Goal: Transaction & Acquisition: Purchase product/service

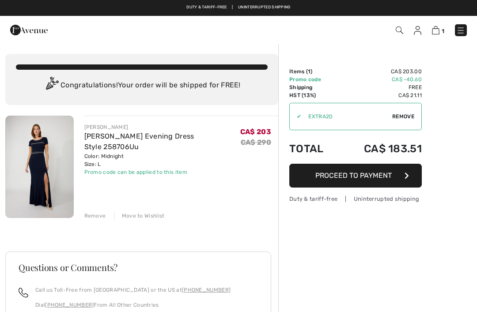
checkbox input "true"
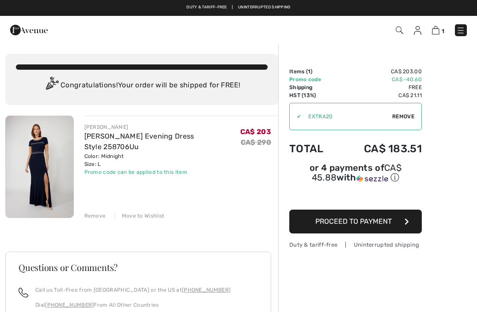
click at [22, 162] on img at bounding box center [39, 167] width 68 height 103
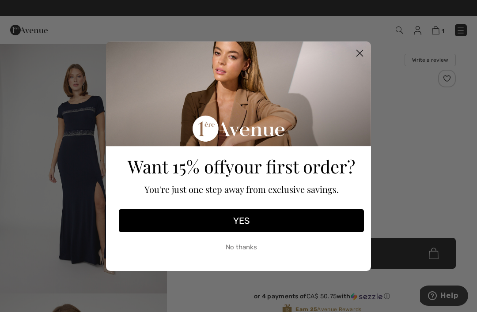
click at [354, 57] on circle "Close dialog" at bounding box center [360, 53] width 15 height 15
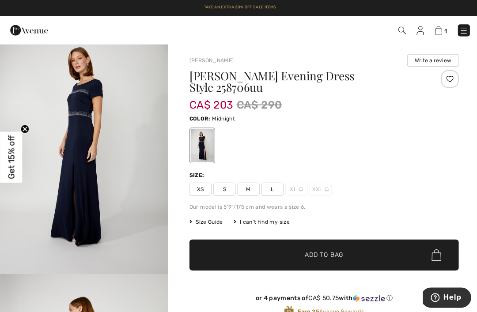
click at [434, 28] on img at bounding box center [436, 30] width 8 height 8
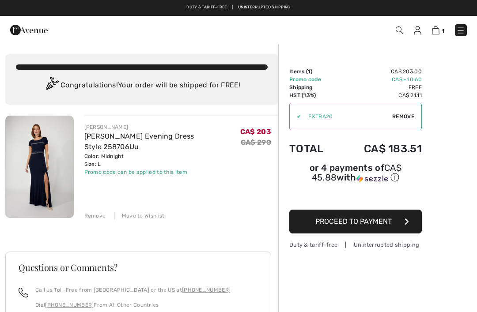
click at [296, 110] on div "✔ Apply Remove" at bounding box center [355, 116] width 133 height 27
click at [301, 118] on div "✔" at bounding box center [295, 117] width 11 height 8
click at [403, 118] on span "Remove" at bounding box center [403, 117] width 22 height 8
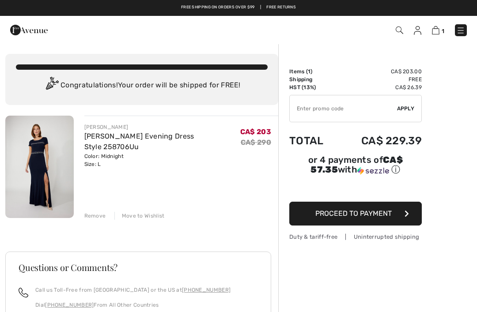
click at [302, 112] on input "TEXT" at bounding box center [343, 108] width 107 height 27
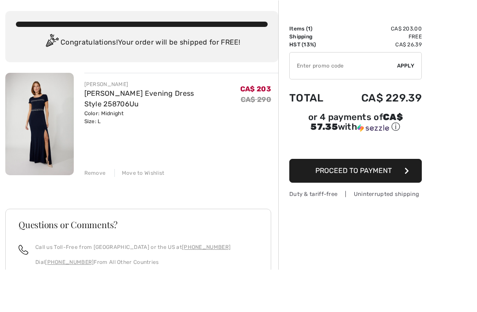
paste input "OC0014F62F"
type input "OC0014F62F"
click at [403, 105] on span "Apply" at bounding box center [406, 109] width 18 height 8
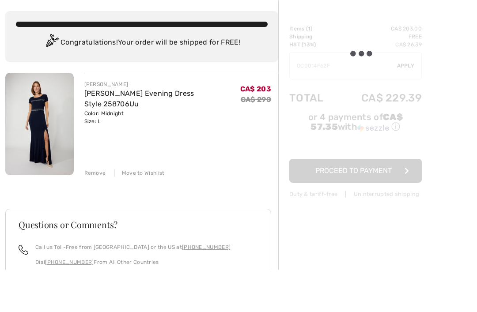
scroll to position [43, 0]
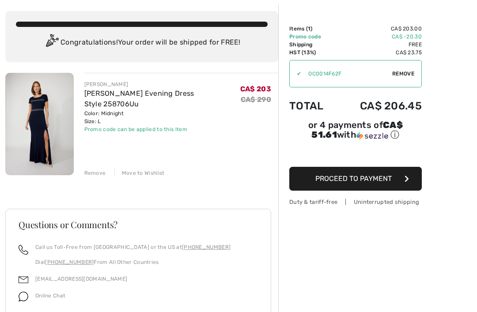
click at [407, 75] on span "Remove" at bounding box center [403, 74] width 22 height 8
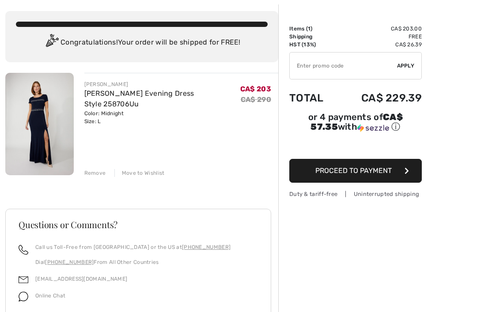
click at [316, 67] on input "TEXT" at bounding box center [343, 66] width 107 height 27
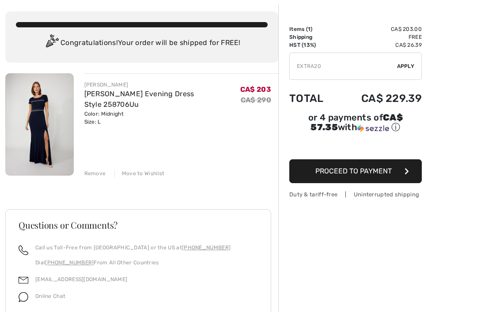
type input "EXTRA20"
click at [416, 69] on div "✔ Apply Remove" at bounding box center [355, 66] width 133 height 27
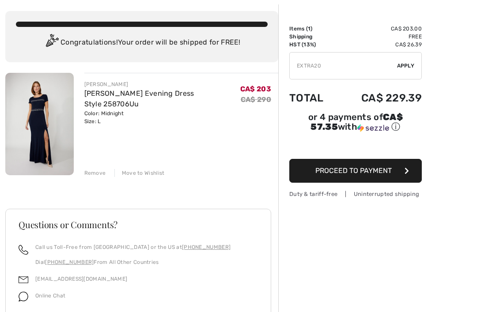
click at [406, 66] on span "Apply" at bounding box center [406, 66] width 18 height 8
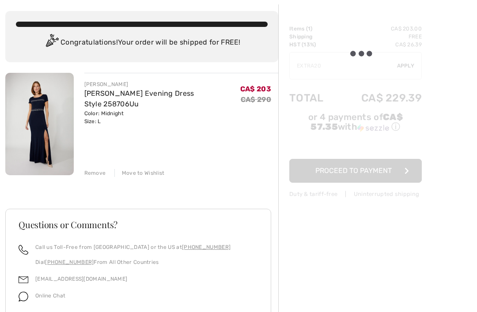
scroll to position [43, 0]
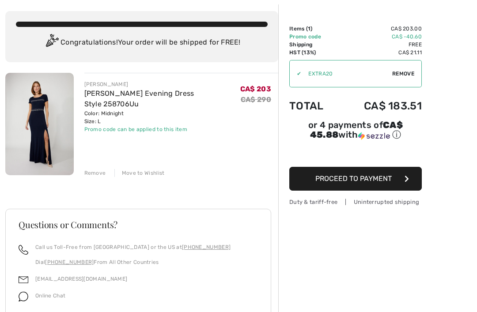
click at [383, 181] on span "Proceed to Payment" at bounding box center [353, 179] width 76 height 8
